Goal: Navigation & Orientation: Find specific page/section

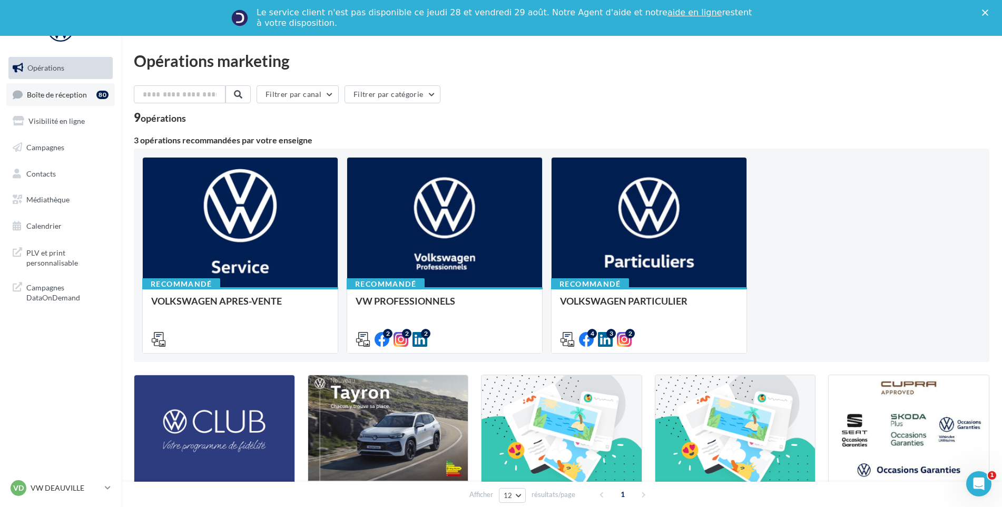
click at [76, 91] on span "Boîte de réception" at bounding box center [57, 94] width 60 height 9
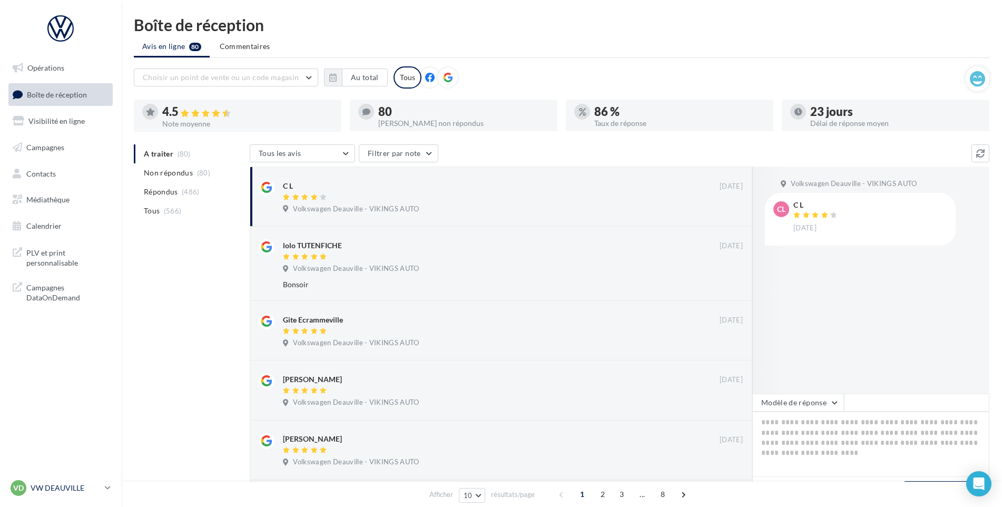
click at [72, 490] on p "VW DEAUVILLE" at bounding box center [66, 488] width 70 height 11
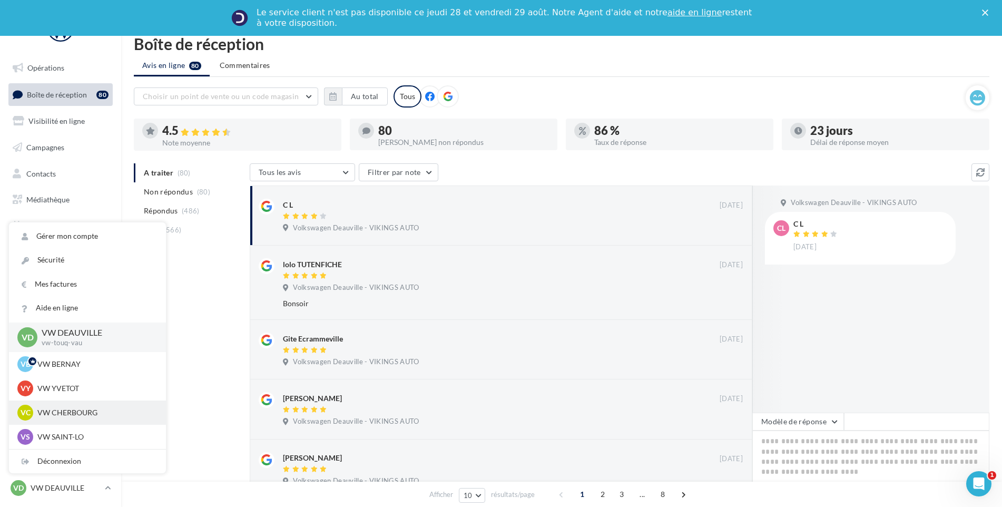
click at [99, 415] on p "VW CHERBOURG" at bounding box center [95, 412] width 116 height 11
